Goal: Transaction & Acquisition: Purchase product/service

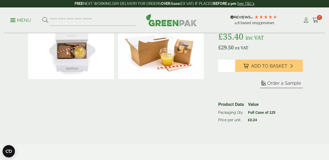
scroll to position [92, 0]
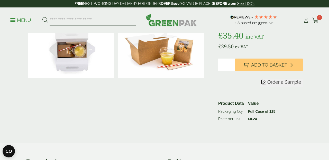
click at [180, 104] on div at bounding box center [115, 44] width 179 height 173
click at [184, 114] on div at bounding box center [115, 44] width 179 height 173
click at [184, 117] on div at bounding box center [115, 44] width 179 height 173
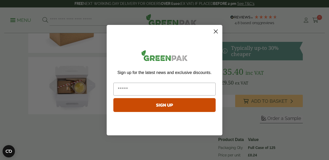
scroll to position [26, 0]
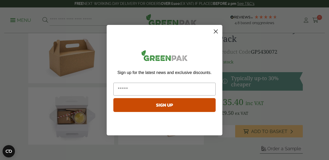
click at [216, 32] on icon "Close dialog" at bounding box center [216, 32] width 4 height 4
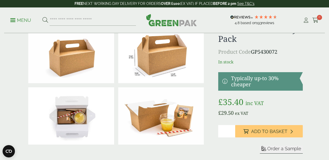
click at [286, 104] on p "£ 35.40 inc VAT" at bounding box center [260, 102] width 84 height 12
click at [288, 108] on p "£ 35.40 inc VAT" at bounding box center [260, 102] width 84 height 12
click at [171, 84] on div at bounding box center [161, 54] width 90 height 61
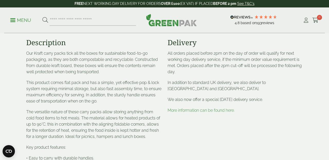
scroll to position [214, 0]
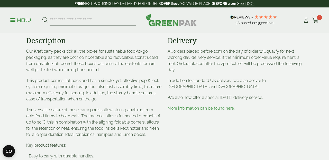
click at [188, 150] on div "Delivery All orders placed before 2pm on the day of order will qualify for next…" at bounding box center [234, 135] width 141 height 198
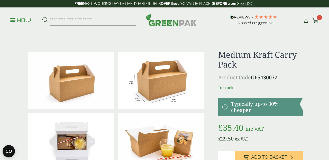
scroll to position [0, 0]
click at [292, 128] on p "£ 35.40 inc VAT" at bounding box center [260, 127] width 84 height 12
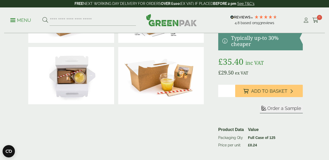
scroll to position [68, 0]
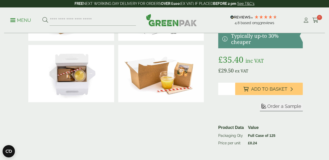
click at [292, 128] on table "Product Data Value Packaging Qty Full Case of 125 Price per unit £ 0.24" at bounding box center [258, 134] width 84 height 23
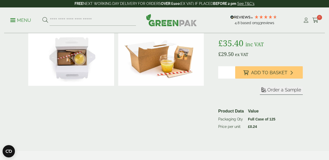
scroll to position [28, 0]
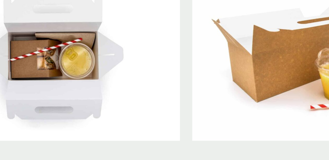
click at [28, 85] on img at bounding box center [71, 113] width 86 height 57
click at [118, 85] on img at bounding box center [161, 113] width 86 height 57
